Goal: Transaction & Acquisition: Purchase product/service

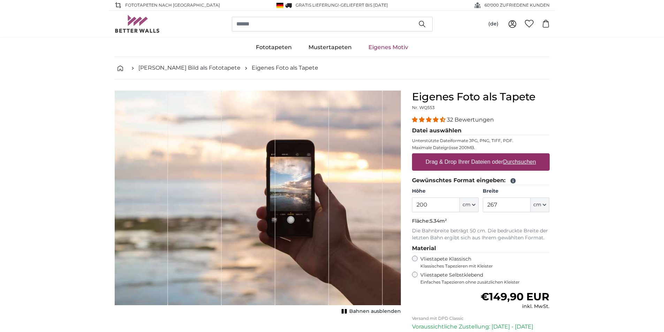
click at [516, 162] on u "Durchsuchen" at bounding box center [519, 162] width 33 height 6
click at [516, 155] on input "Drag & Drop Ihrer Dateien oder Durchsuchen" at bounding box center [481, 154] width 138 height 2
type input "**********"
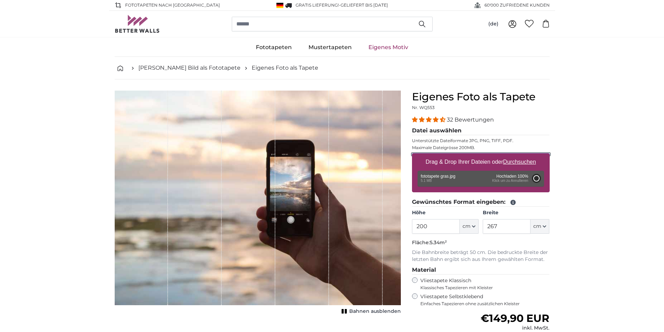
type input "334"
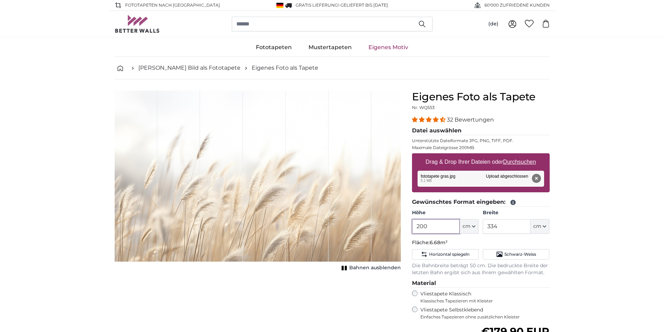
drag, startPoint x: 417, startPoint y: 226, endPoint x: 400, endPoint y: 224, distance: 17.1
click at [400, 224] on product-detail "Abbrechen Bild zuschneiden Bahnen ausblenden Eigenes Foto als Tapete Nr. WQ553 …" at bounding box center [332, 259] width 446 height 360
drag, startPoint x: 429, startPoint y: 226, endPoint x: 407, endPoint y: 225, distance: 22.7
click at [407, 225] on div "Eigenes Foto als Tapete Nr. WQ553 32 Bewertungen Datei auswählen Unterstützte D…" at bounding box center [480, 265] width 149 height 349
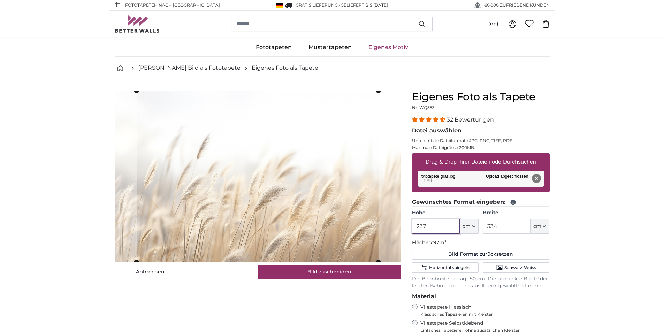
type input "237"
drag, startPoint x: 501, startPoint y: 226, endPoint x: 479, endPoint y: 229, distance: 22.8
click at [479, 229] on div "Höhe 237 ft cm Centimeter (cm) Inches (inch) Feet (ft. in.) Breite 334 ft cm Ce…" at bounding box center [481, 221] width 138 height 24
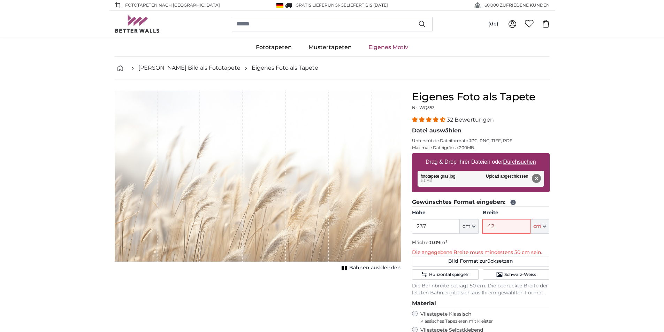
type input "420"
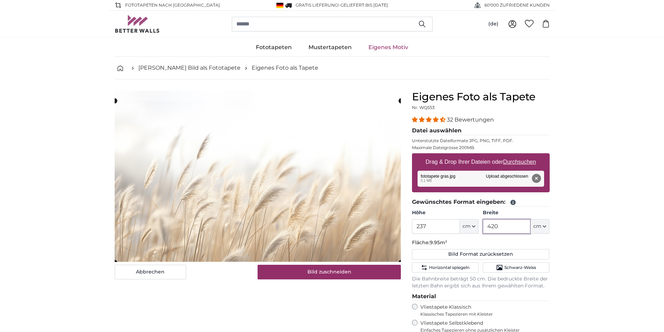
click at [309, 198] on cropper-handle at bounding box center [258, 181] width 286 height 161
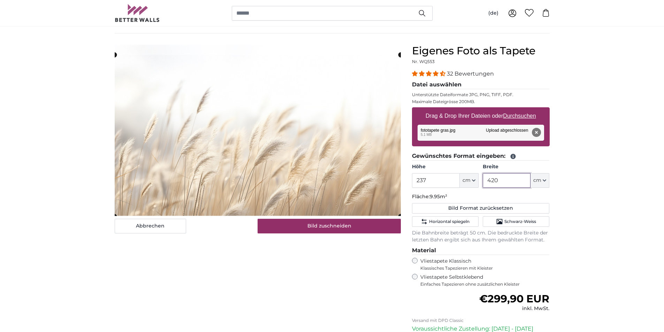
scroll to position [35, 0]
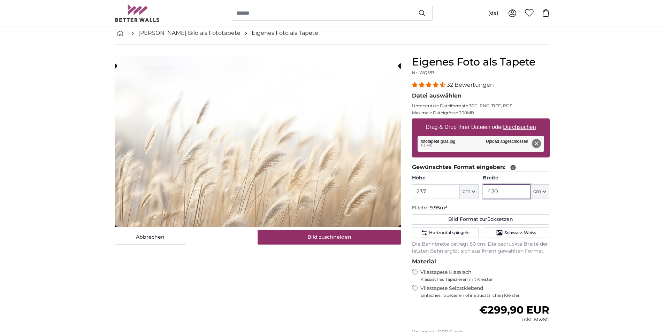
type input "420"
